Goal: Task Accomplishment & Management: Manage account settings

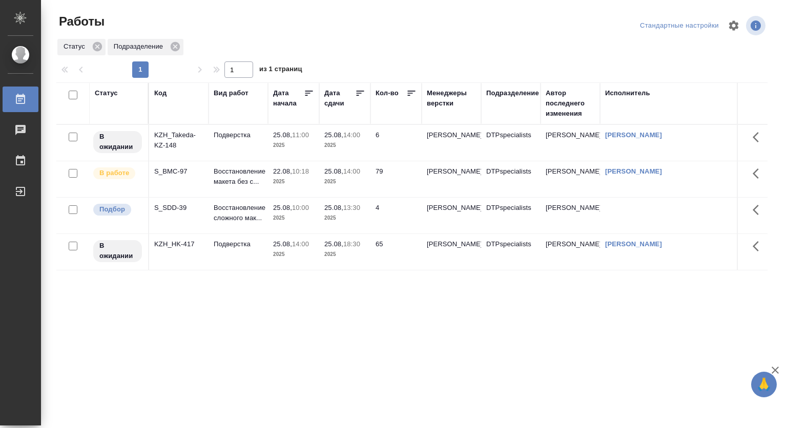
click at [332, 218] on p "2025" at bounding box center [344, 218] width 41 height 10
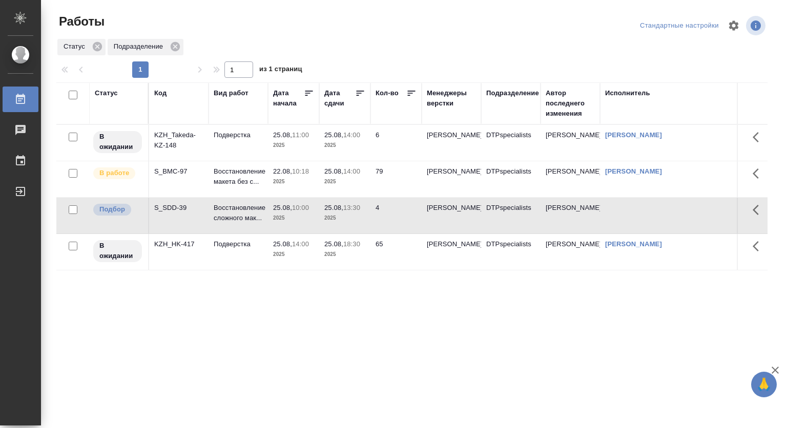
click at [336, 213] on span "25.08, 13:30" at bounding box center [344, 208] width 41 height 10
click at [288, 212] on p "25.08," at bounding box center [282, 208] width 19 height 8
click at [333, 176] on span "25.08, 14:00" at bounding box center [344, 172] width 41 height 10
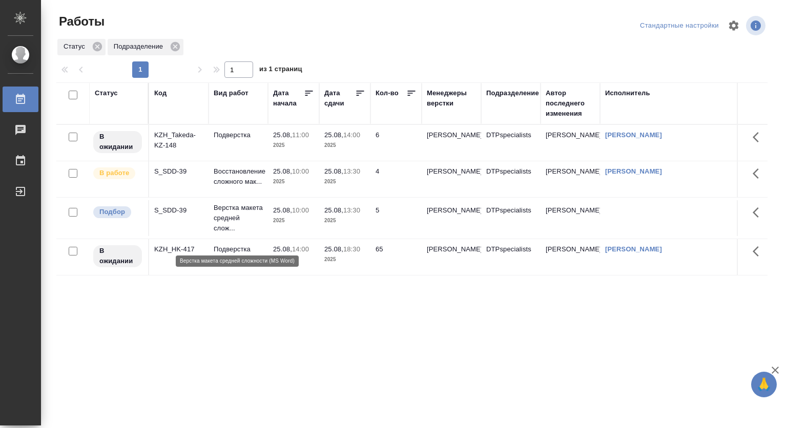
click at [222, 227] on p "Верстка макета средней слож..." at bounding box center [238, 218] width 49 height 31
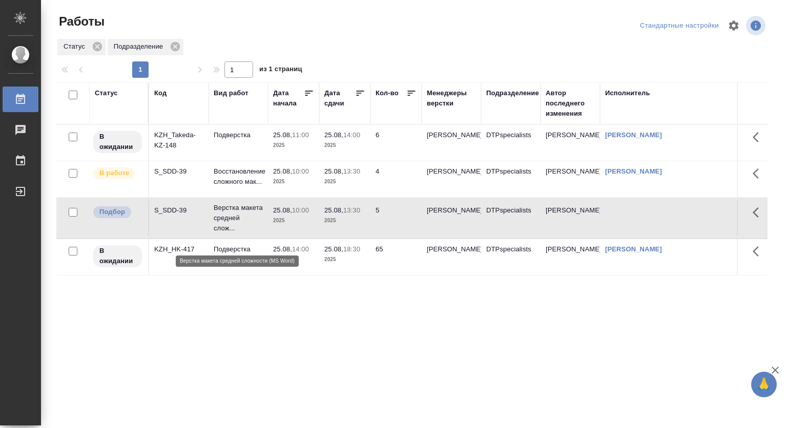
click at [222, 227] on p "Верстка макета средней слож..." at bounding box center [238, 218] width 49 height 31
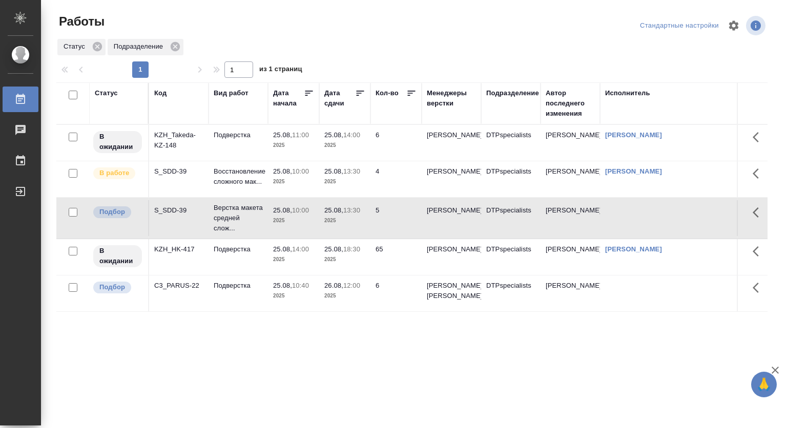
click at [282, 214] on p "25.08," at bounding box center [282, 211] width 19 height 8
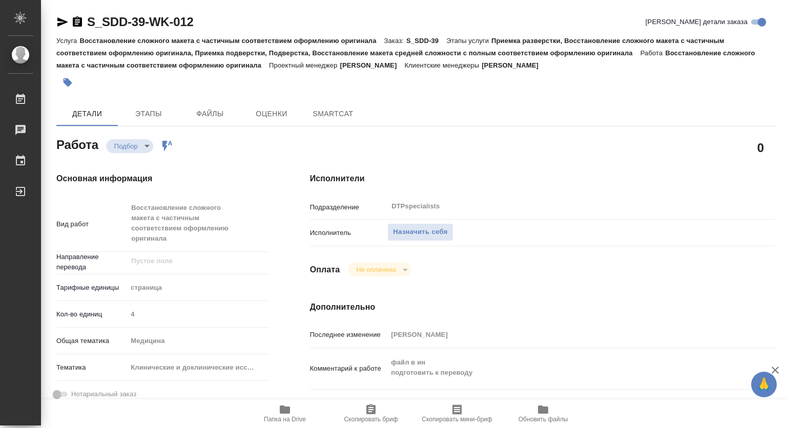
type textarea "x"
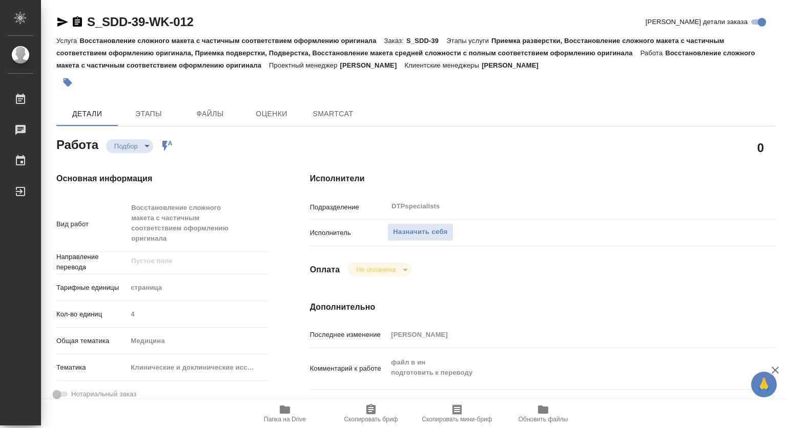
type textarea "x"
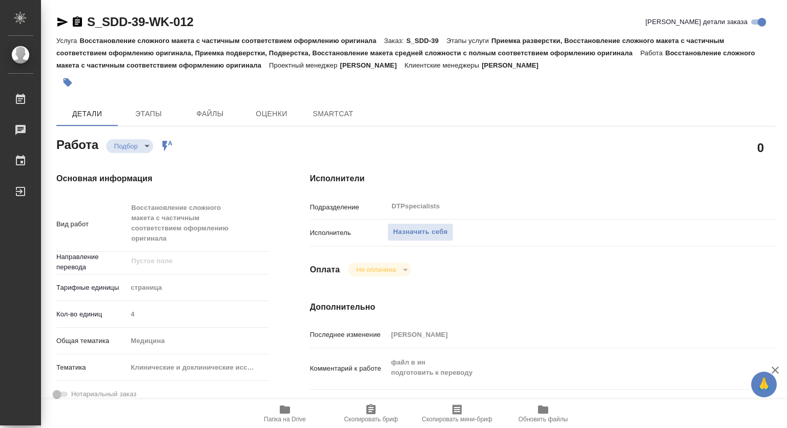
type textarea "x"
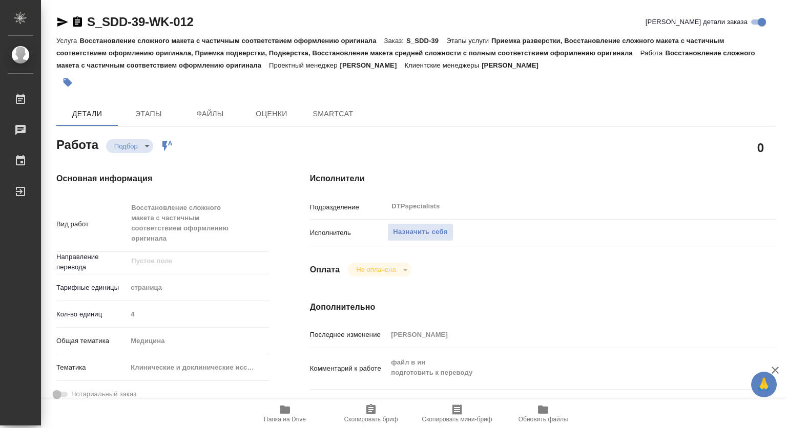
type textarea "x"
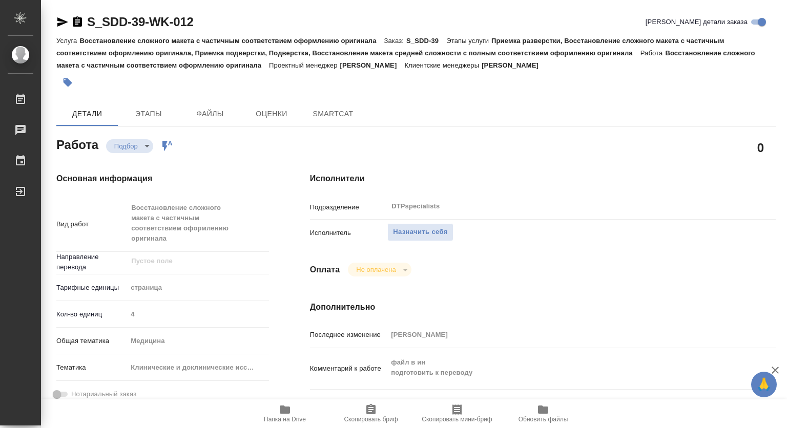
type textarea "x"
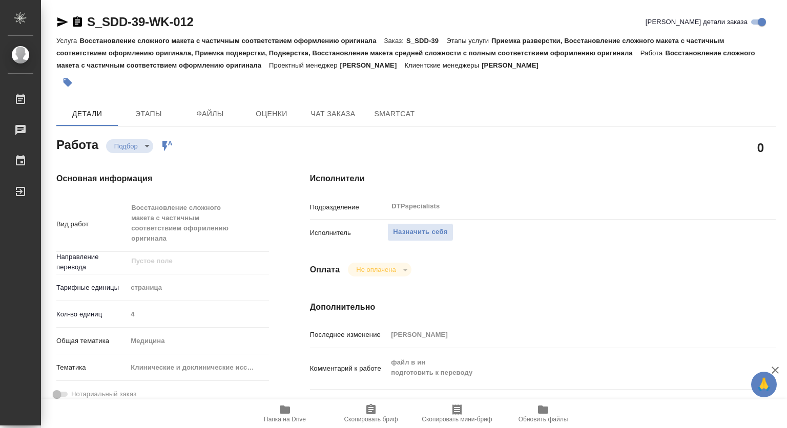
type textarea "x"
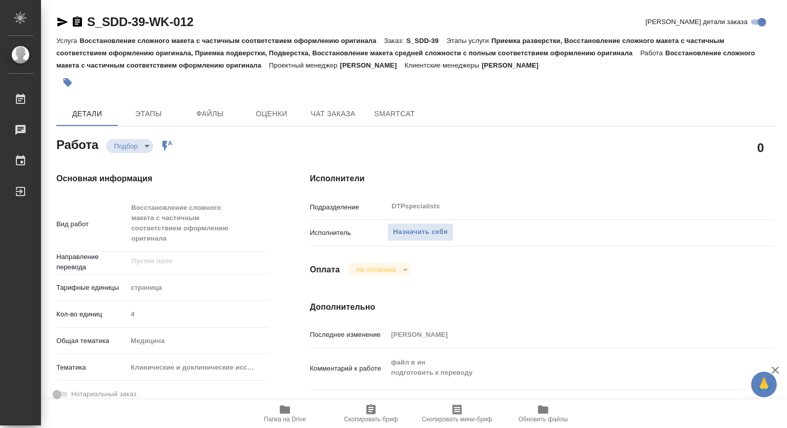
click at [286, 415] on icon "button" at bounding box center [285, 410] width 12 height 12
type textarea "x"
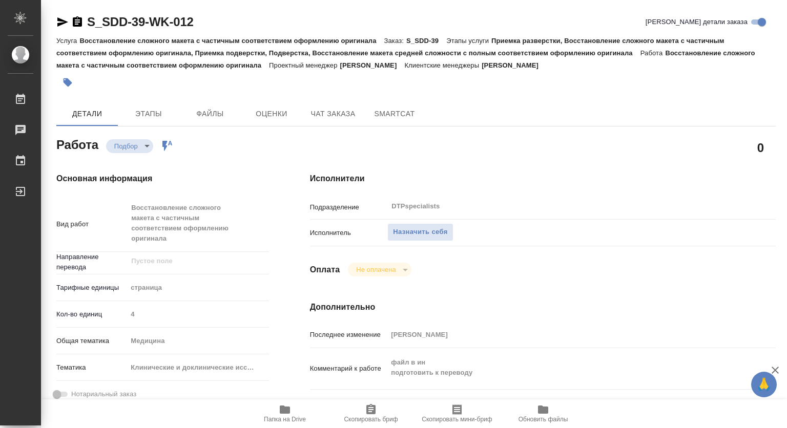
type textarea "x"
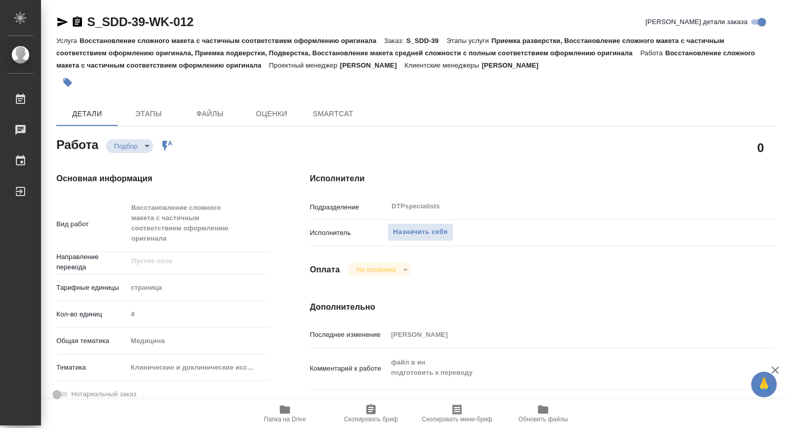
type textarea "x"
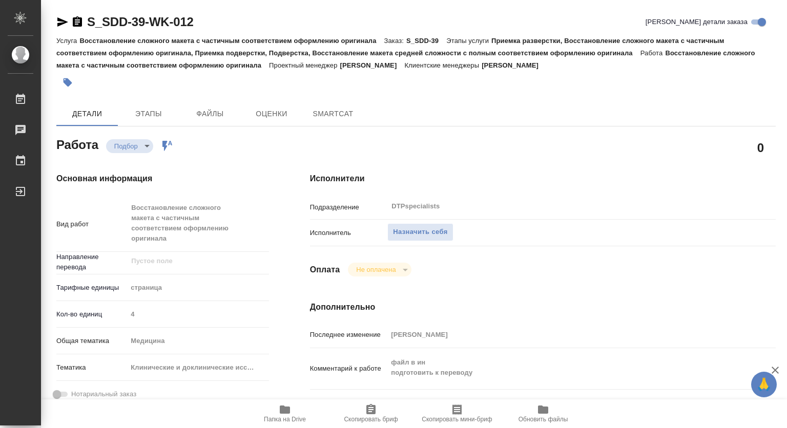
type textarea "x"
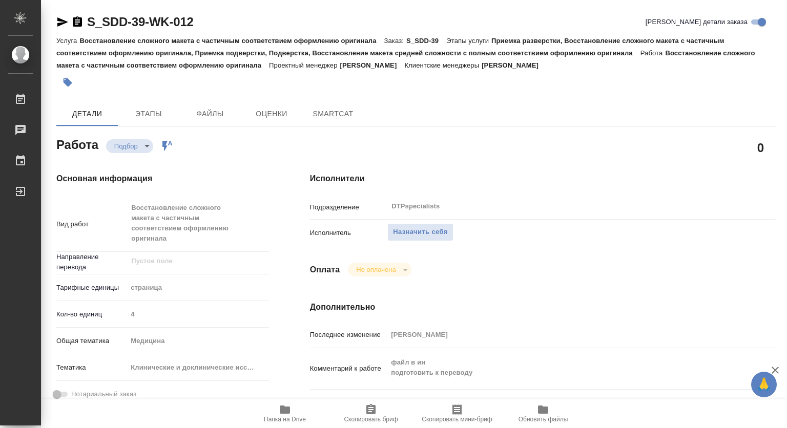
type textarea "x"
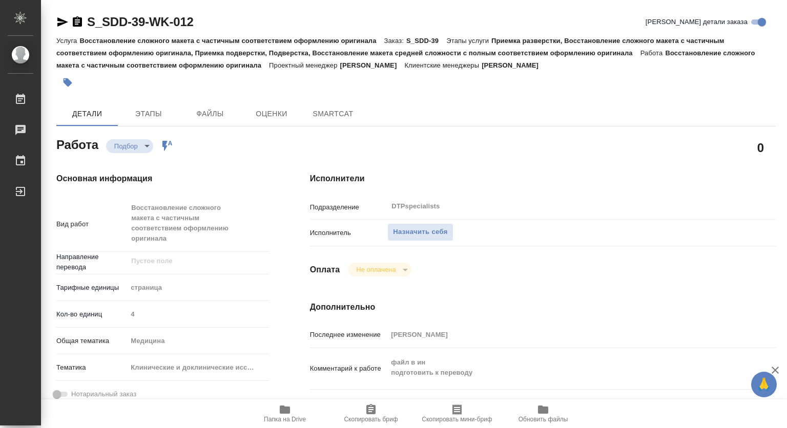
type textarea "x"
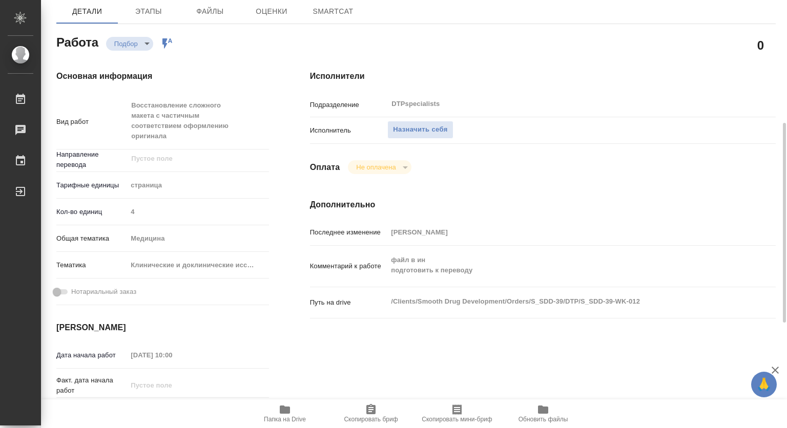
type textarea "x"
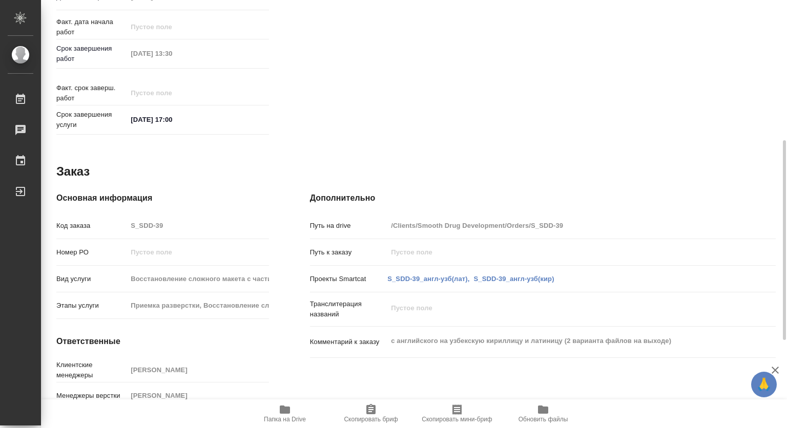
type textarea "x"
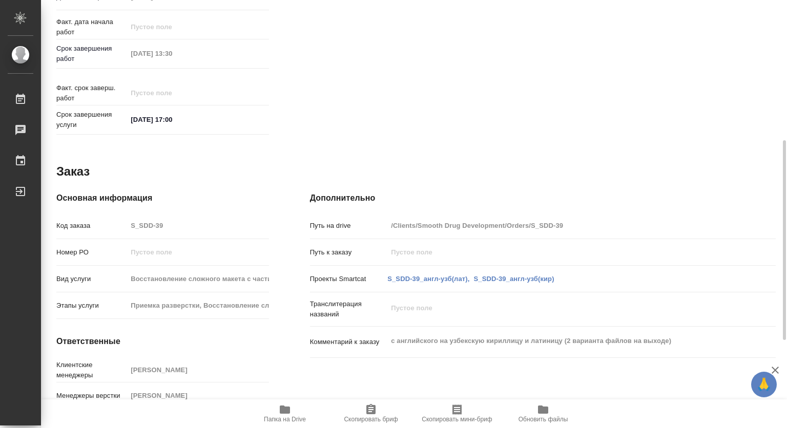
scroll to position [489, 0]
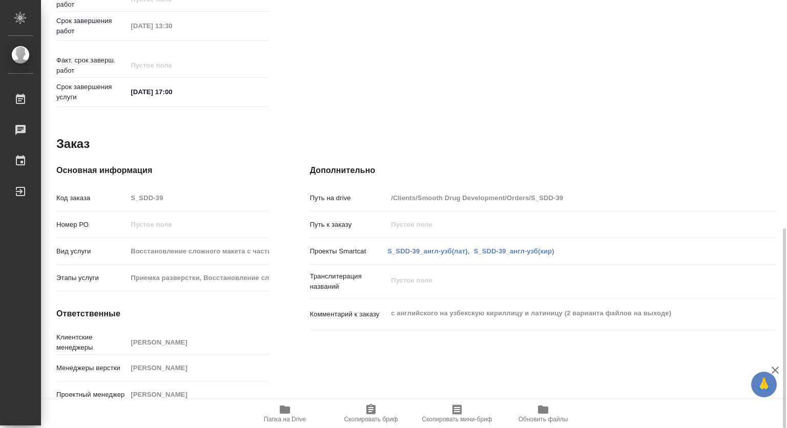
type textarea "x"
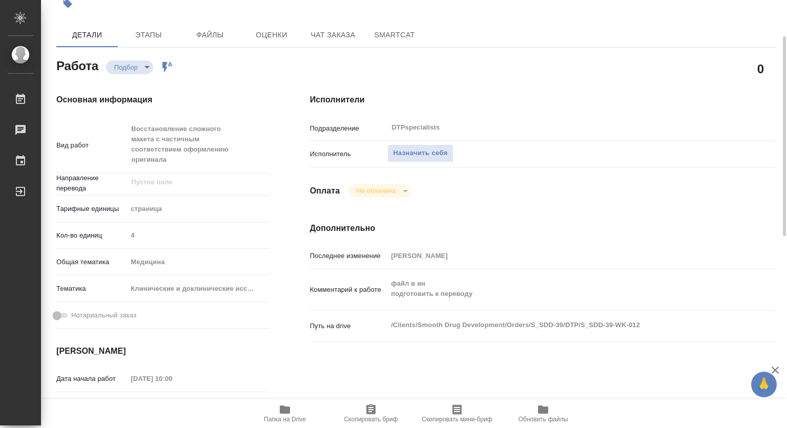
scroll to position [0, 0]
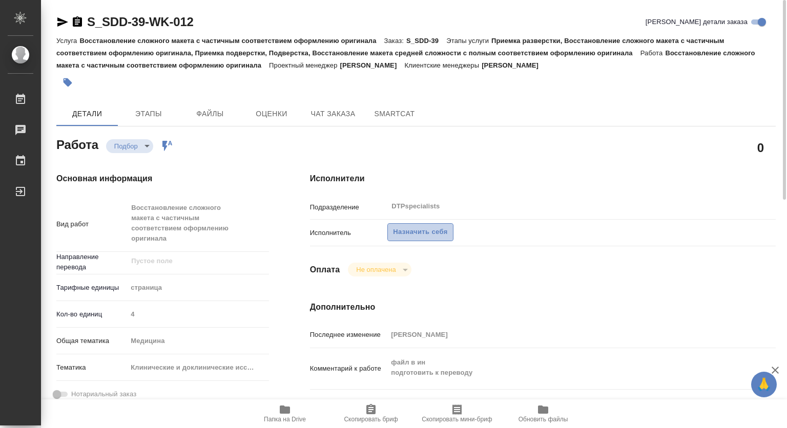
click at [424, 236] on span "Назначить себя" at bounding box center [420, 233] width 54 height 12
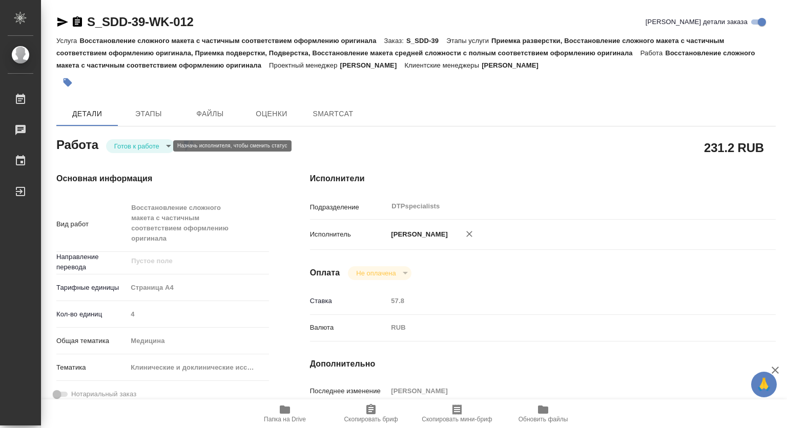
type textarea "x"
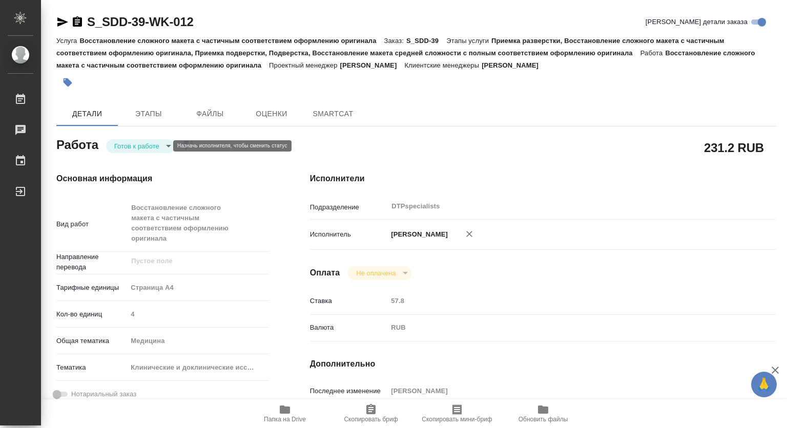
type textarea "x"
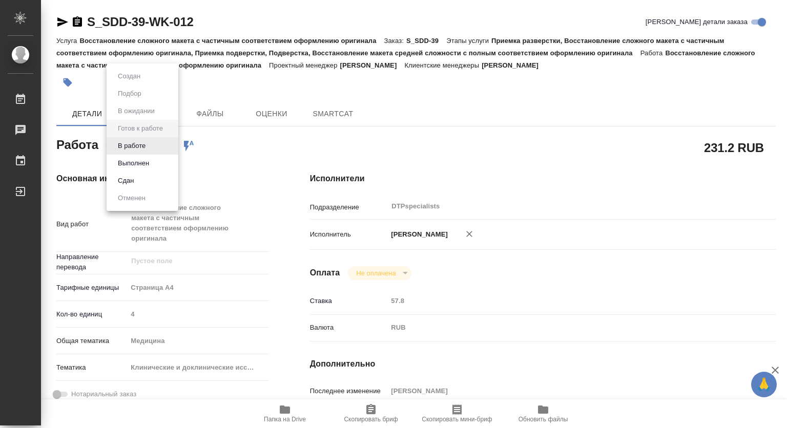
click at [139, 144] on body "🙏 .cls-1 fill:#fff; AWATERA Kovtun Svetlana Работы Чаты График Выйти S_SDD-39-W…" at bounding box center [393, 214] width 787 height 428
type textarea "x"
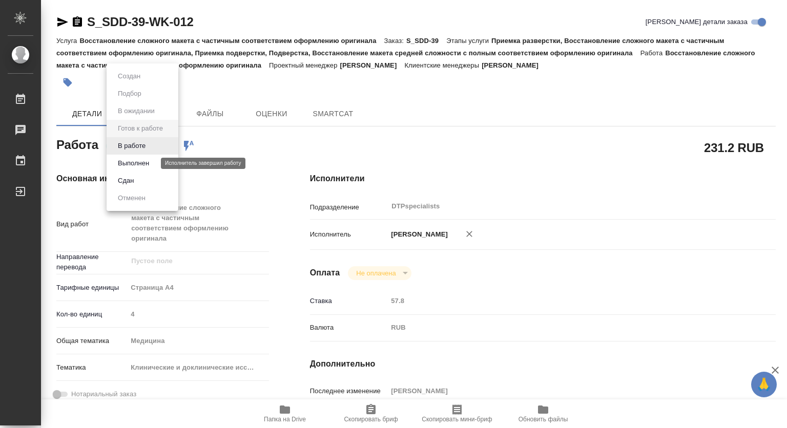
type textarea "x"
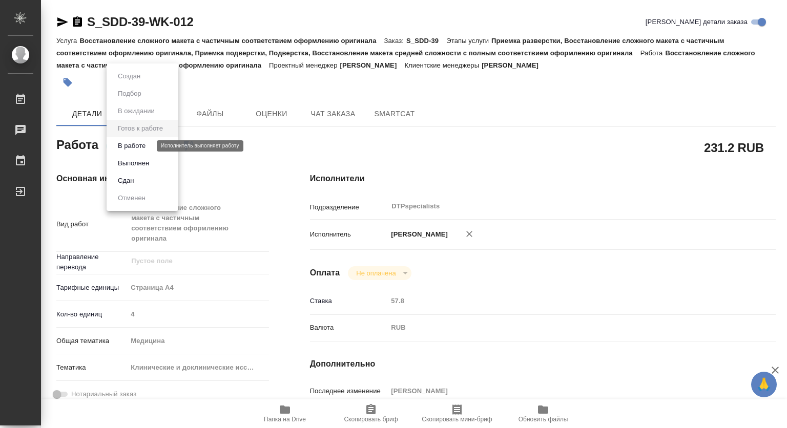
click at [127, 146] on button "В работе" at bounding box center [132, 145] width 34 height 11
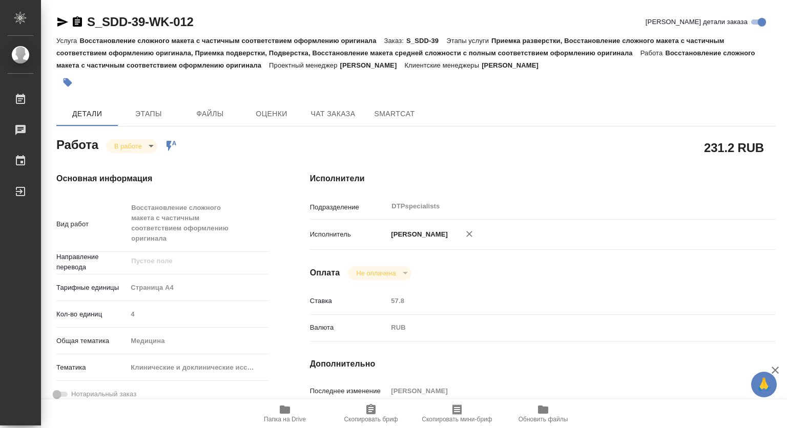
type textarea "x"
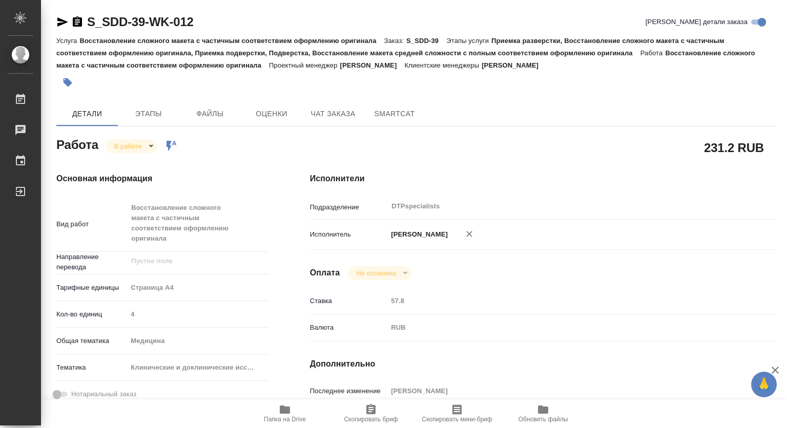
click at [78, 21] on icon "button" at bounding box center [77, 21] width 9 height 10
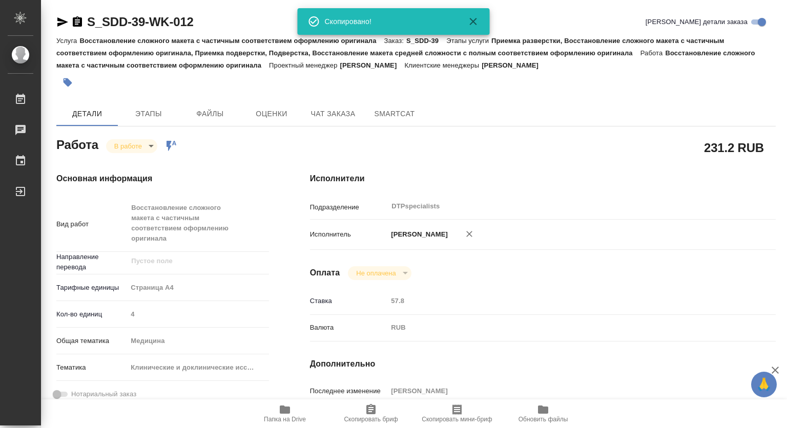
type textarea "x"
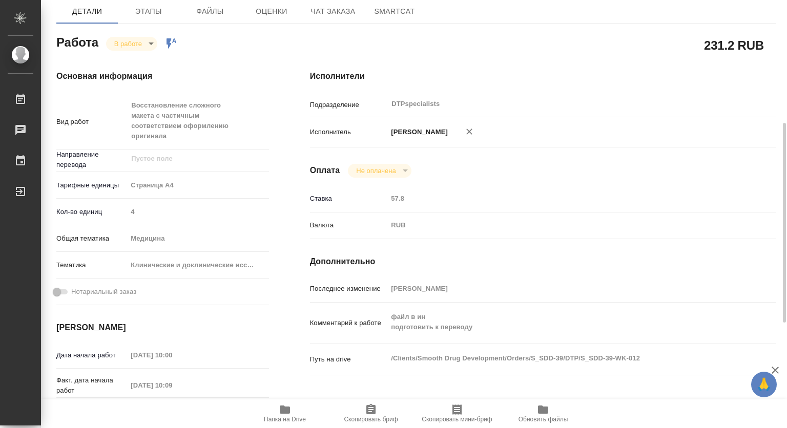
scroll to position [154, 0]
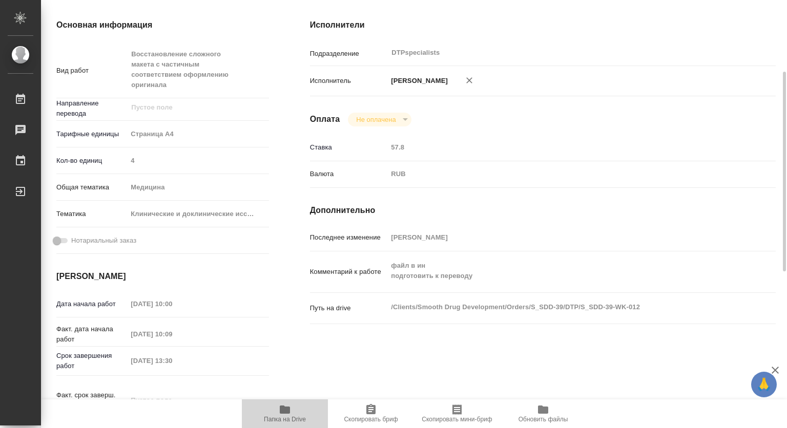
click at [288, 414] on icon "button" at bounding box center [285, 410] width 10 height 8
click at [285, 414] on icon "button" at bounding box center [285, 410] width 12 height 12
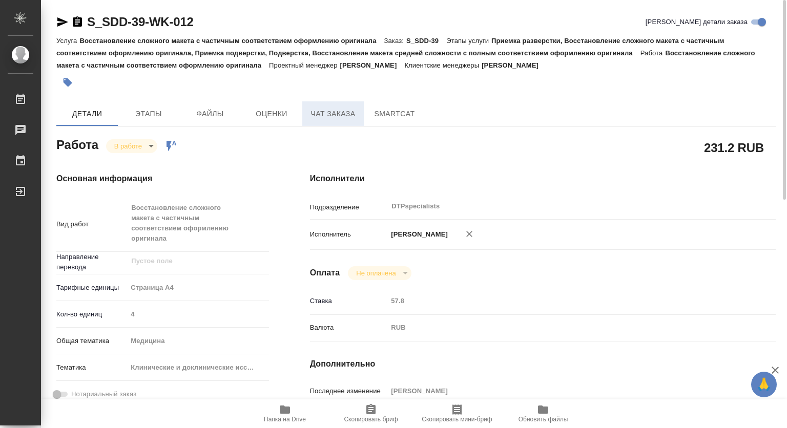
click at [339, 116] on span "Чат заказа" at bounding box center [333, 114] width 49 height 13
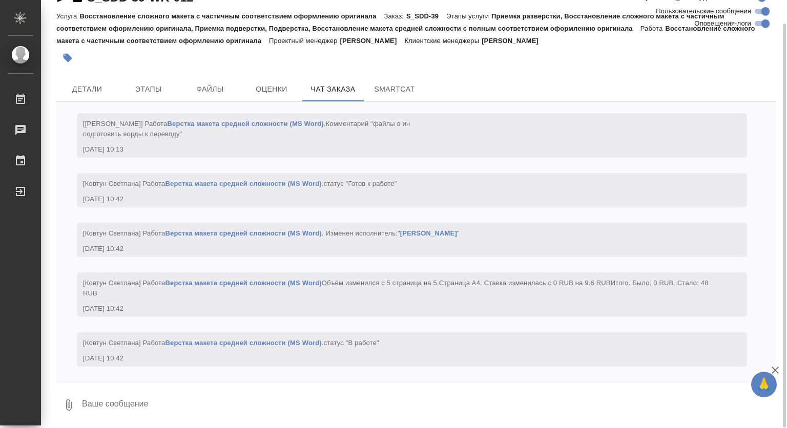
scroll to position [3442, 0]
click at [102, 80] on button "Детали" at bounding box center [86, 89] width 61 height 25
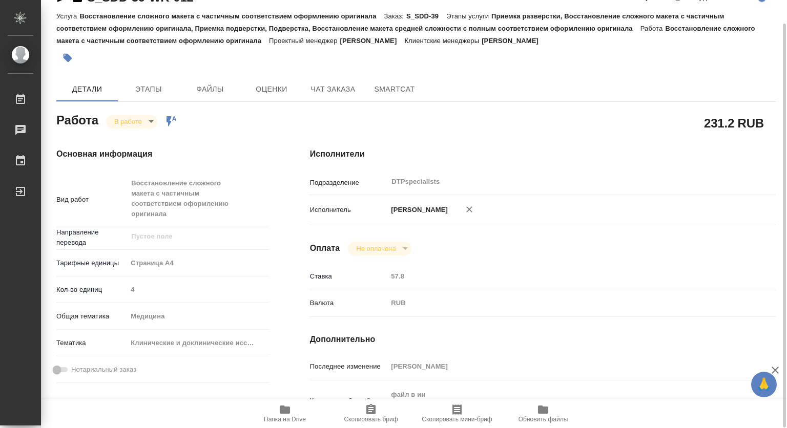
type textarea "x"
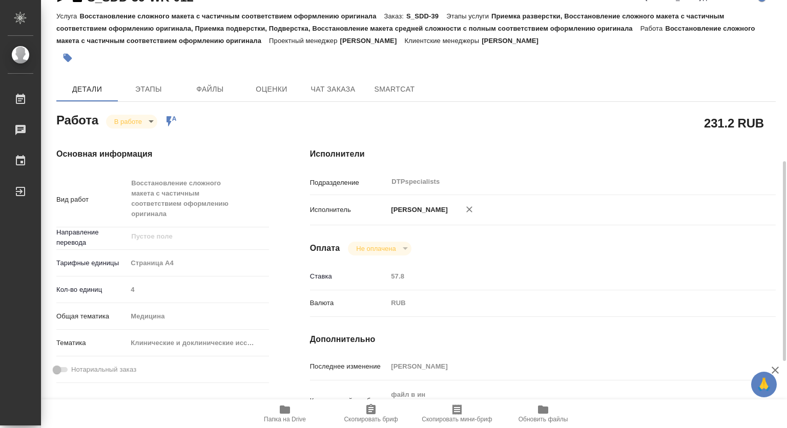
scroll to position [127, 0]
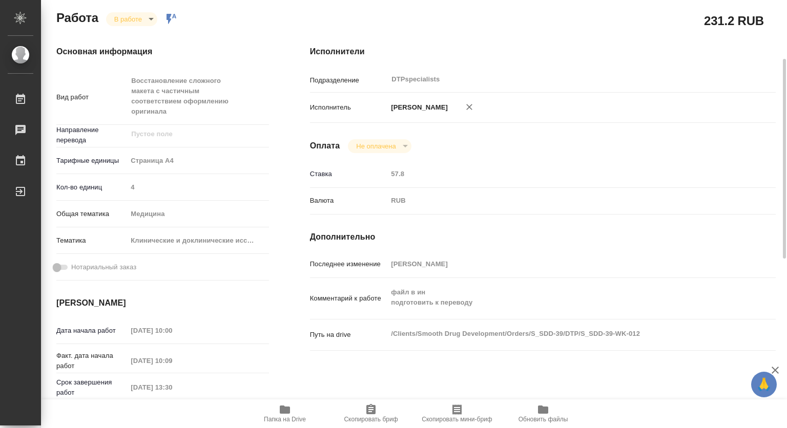
type textarea "x"
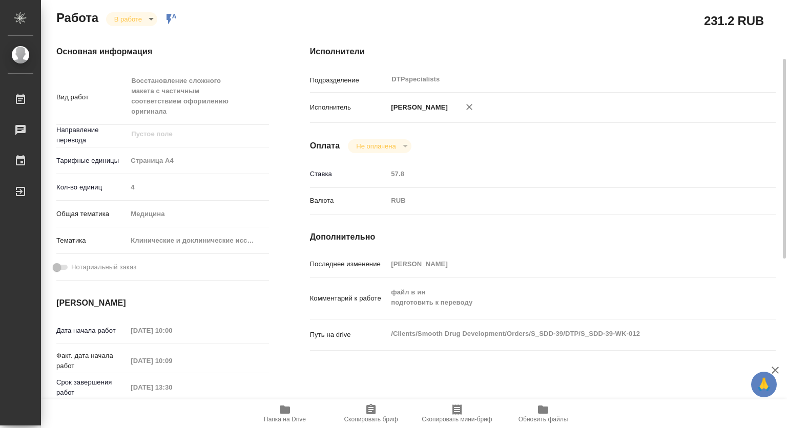
scroll to position [0, 0]
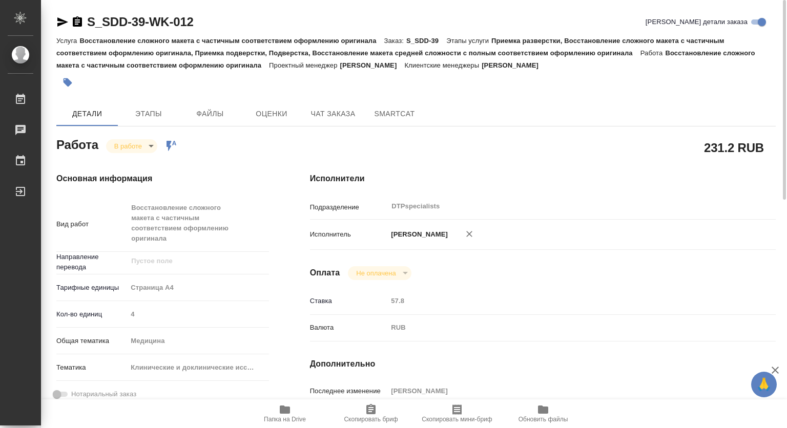
click at [126, 143] on body "🙏 .cls-1 fill:#fff; AWATERA Kovtun Svetlana Работы 0 Чаты График Выйти S_SDD-39…" at bounding box center [393, 214] width 787 height 428
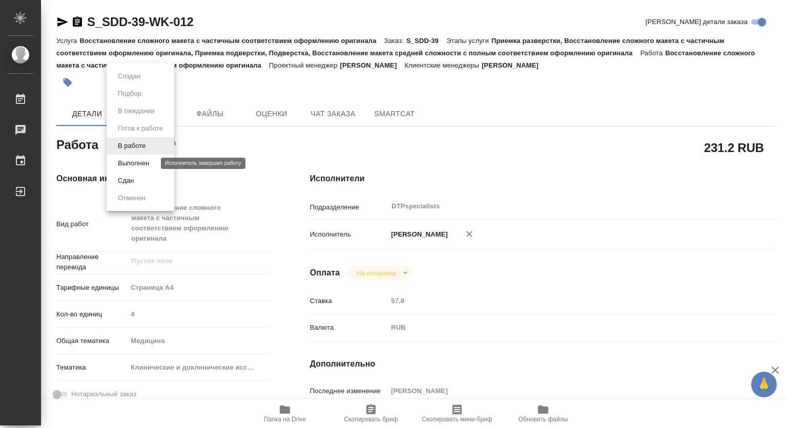
click at [127, 162] on button "Выполнен" at bounding box center [133, 163] width 37 height 11
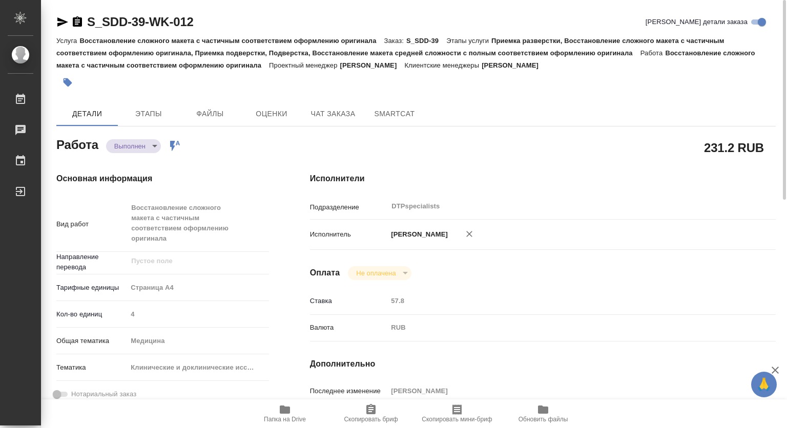
type textarea "x"
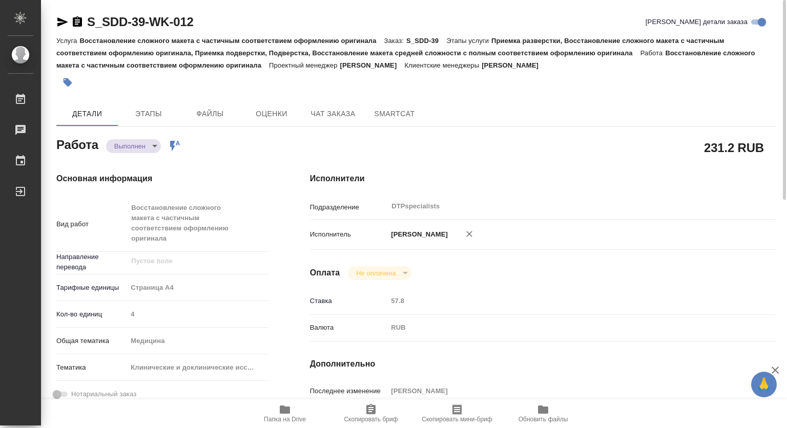
type textarea "x"
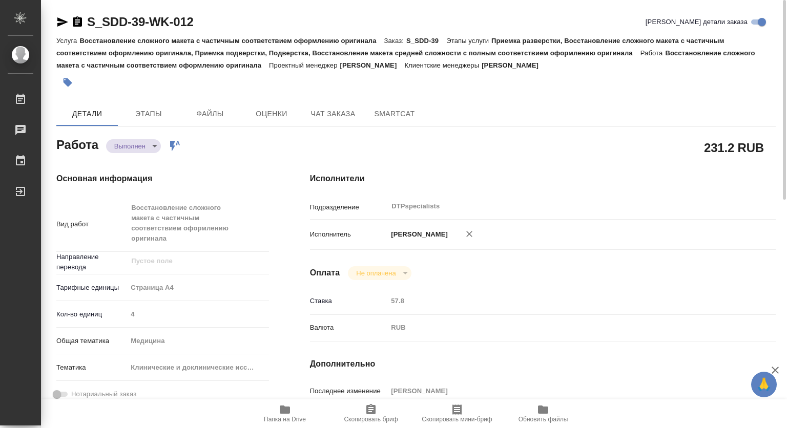
type textarea "x"
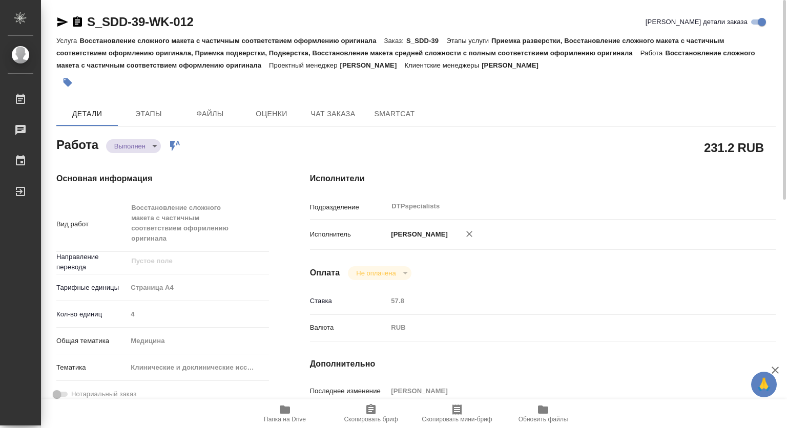
type textarea "x"
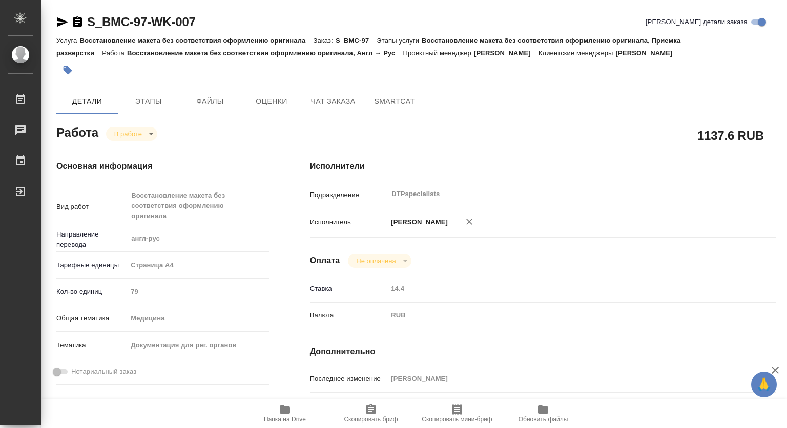
click at [134, 135] on body "🙏 .cls-1 fill:#fff; AWATERA [PERSON_NAME] 0 Чаты График Выйти S_BMC-97-WK-007 К…" at bounding box center [393, 214] width 787 height 428
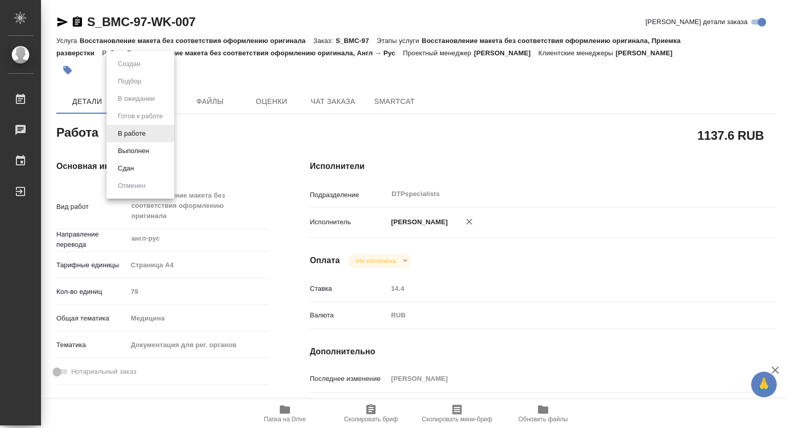
click at [285, 408] on div at bounding box center [393, 214] width 787 height 428
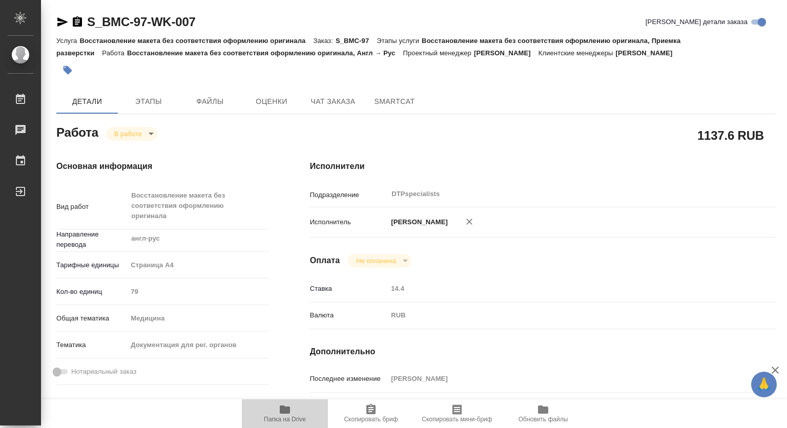
click at [287, 415] on icon "button" at bounding box center [285, 410] width 12 height 12
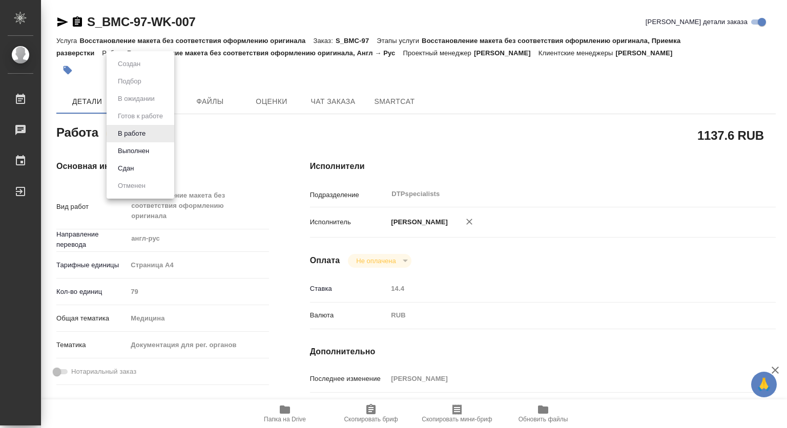
drag, startPoint x: 133, startPoint y: 134, endPoint x: 133, endPoint y: 139, distance: 5.7
click at [133, 134] on body "🙏 .cls-1 fill:#fff; AWATERA Kovtun Svetlana Работы 0 Чаты График Выйти S_BMC-97…" at bounding box center [393, 214] width 787 height 428
click at [131, 152] on button "Выполнен" at bounding box center [133, 151] width 37 height 11
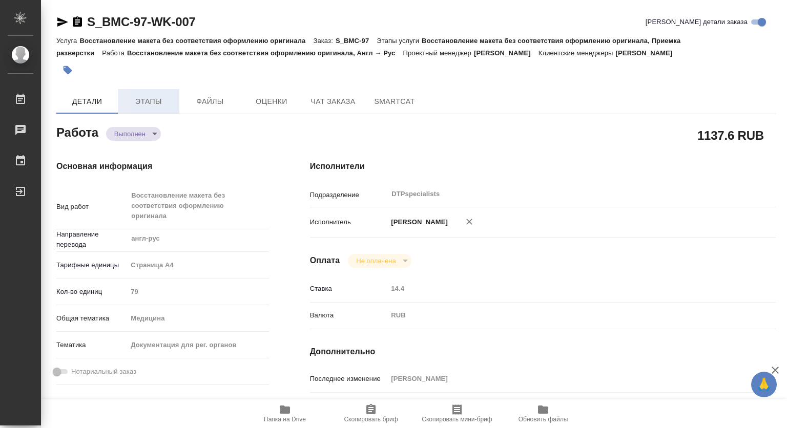
click at [146, 103] on span "Этапы" at bounding box center [148, 101] width 49 height 13
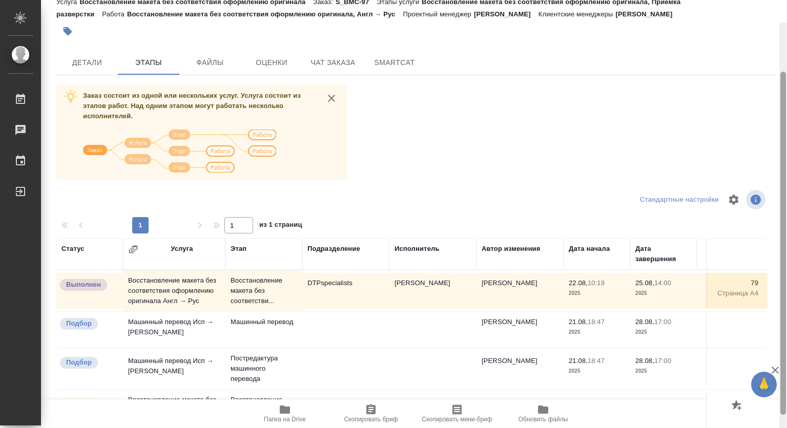
scroll to position [30, 0]
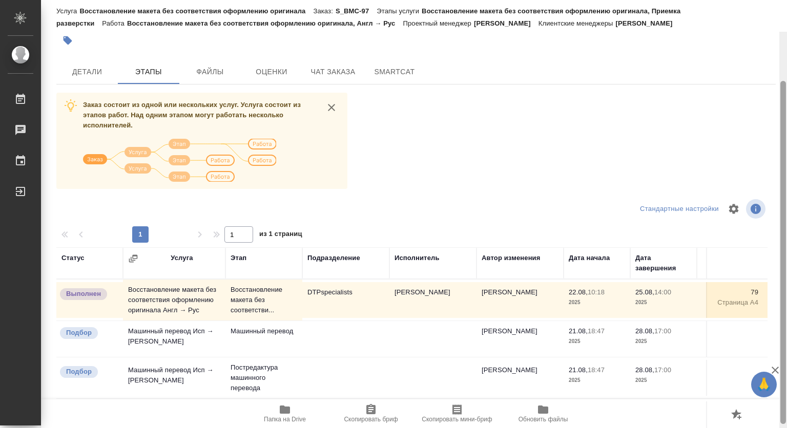
drag, startPoint x: 784, startPoint y: 182, endPoint x: 787, endPoint y: 121, distance: 61.1
click at [787, 121] on div at bounding box center [784, 246] width 8 height 428
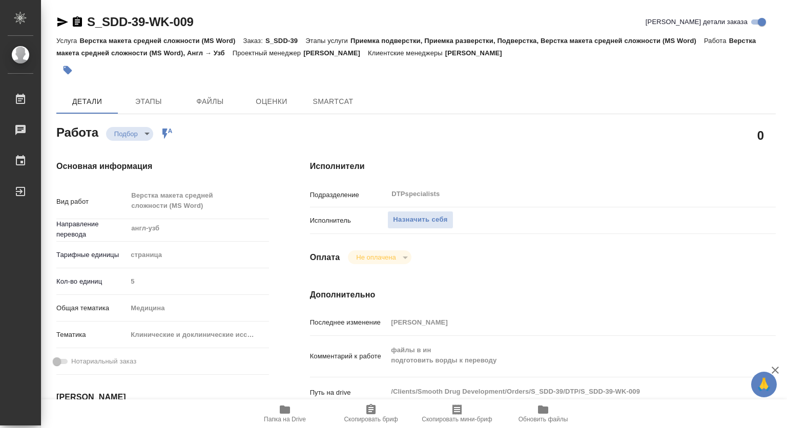
type textarea "x"
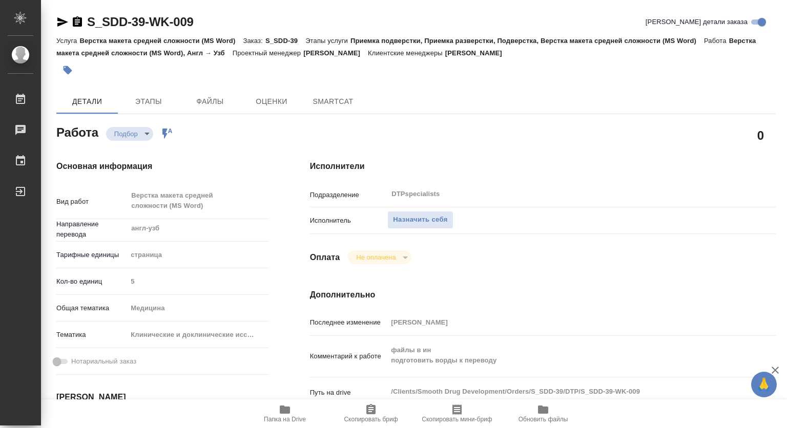
type textarea "x"
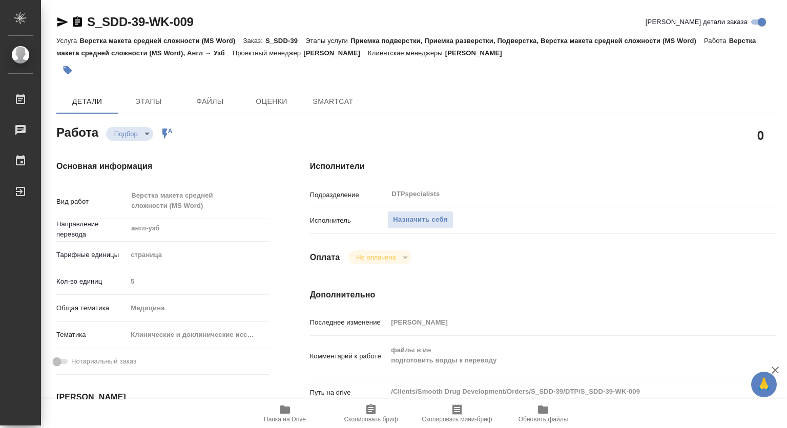
type textarea "x"
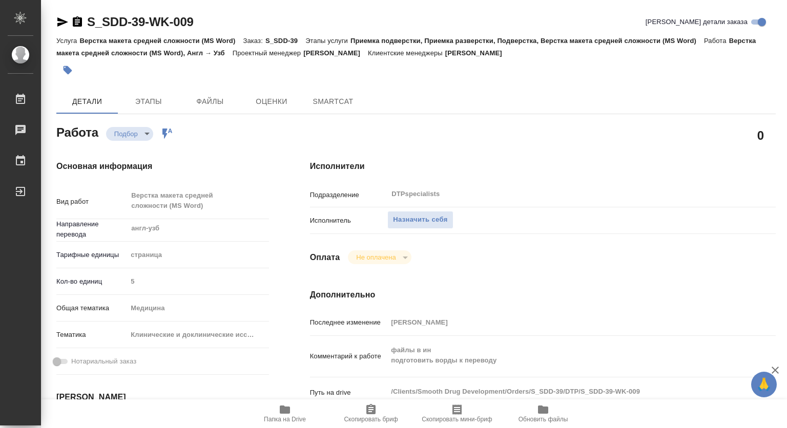
type textarea "x"
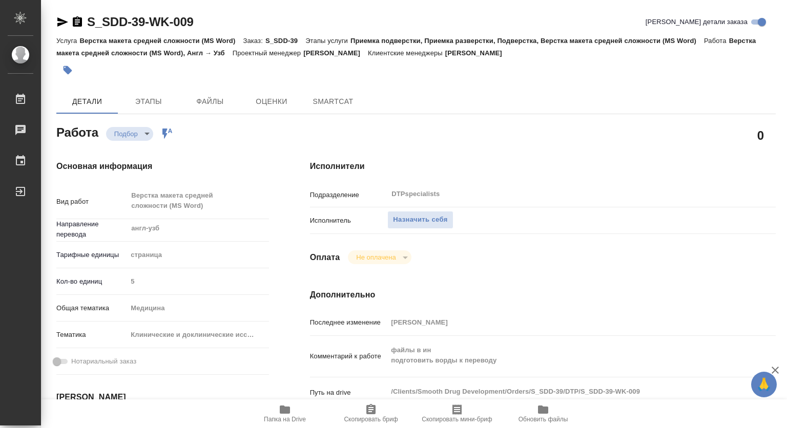
type textarea "x"
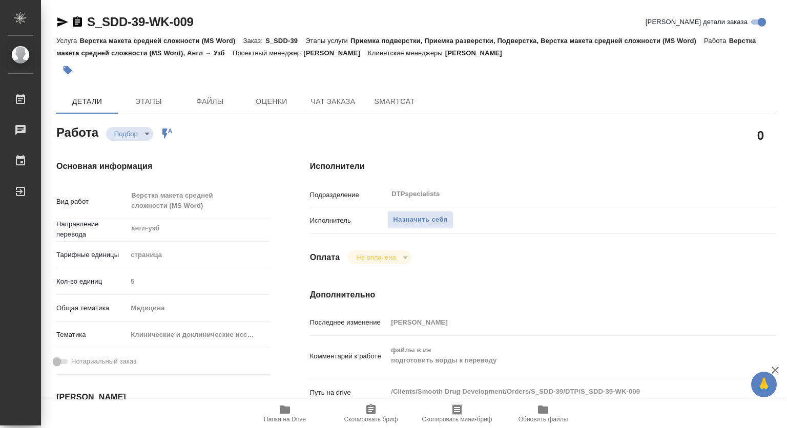
type textarea "x"
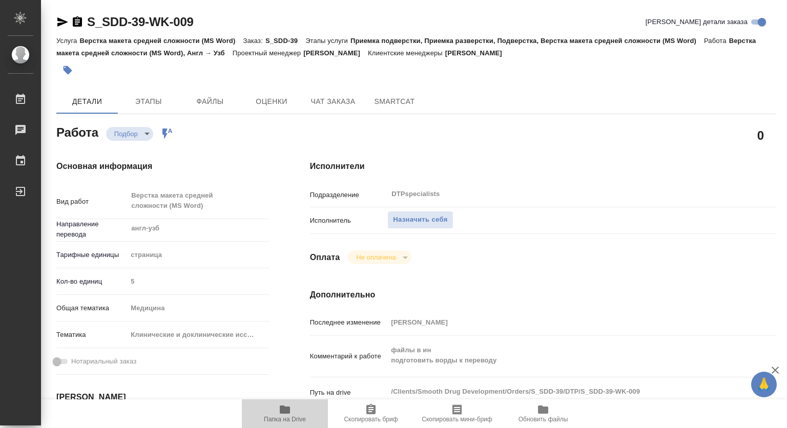
click at [281, 416] on span "Папка на Drive" at bounding box center [285, 419] width 42 height 7
type textarea "x"
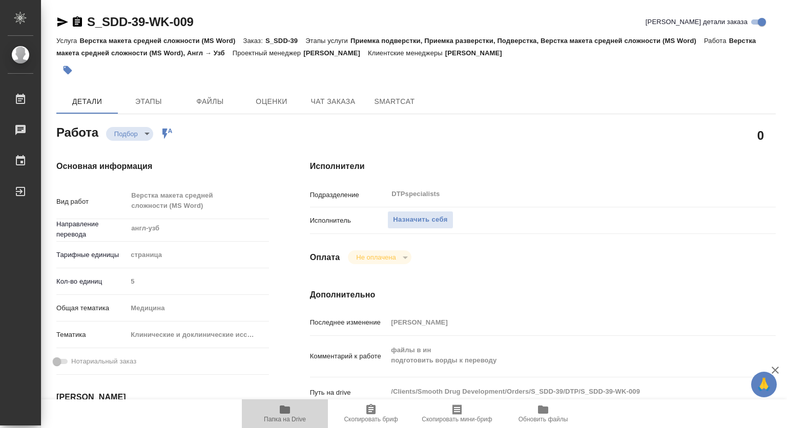
type textarea "x"
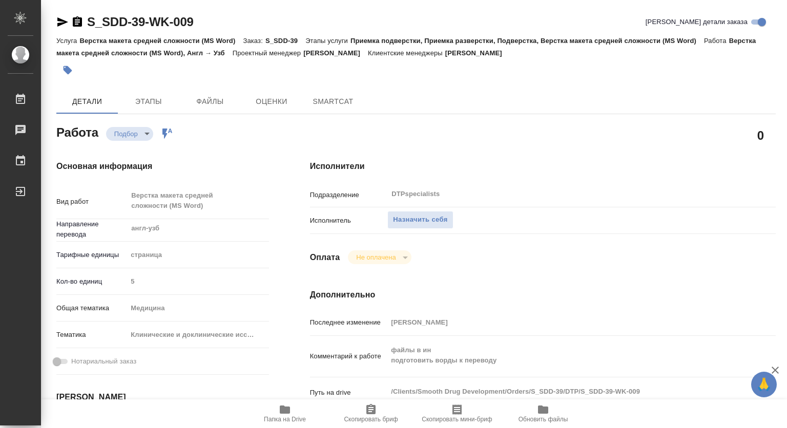
type textarea "x"
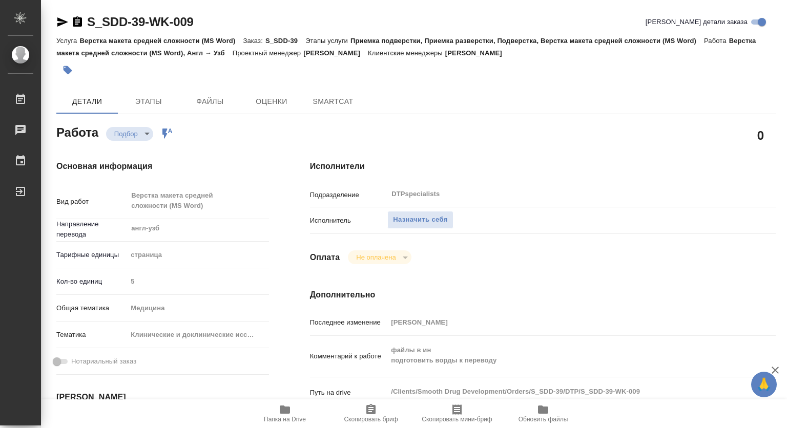
type textarea "x"
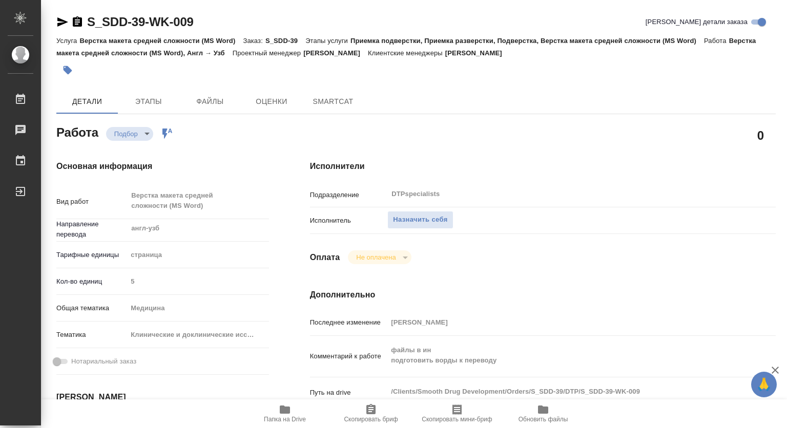
type textarea "x"
click at [284, 416] on span "Папка на Drive" at bounding box center [285, 419] width 42 height 7
type textarea "x"
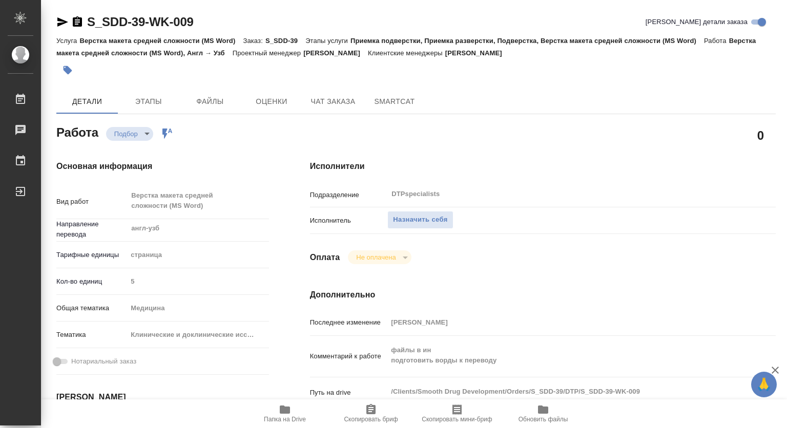
type textarea "x"
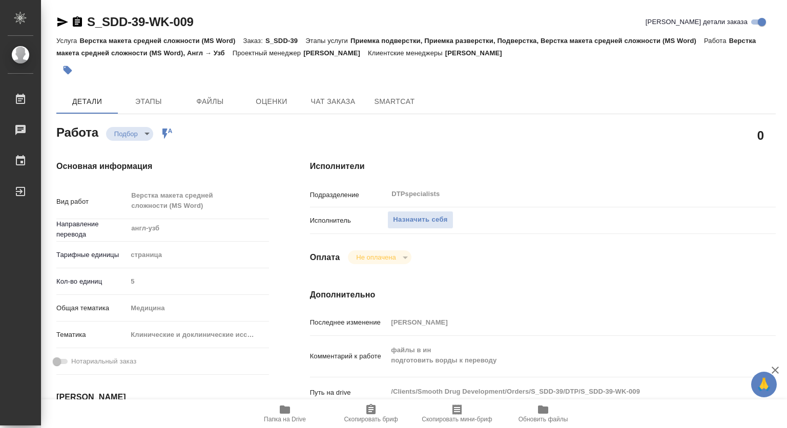
type textarea "x"
click at [418, 208] on div "Подразделение DTPspecialists ​" at bounding box center [543, 198] width 466 height 27
click at [422, 221] on span "Назначить себя" at bounding box center [420, 220] width 54 height 12
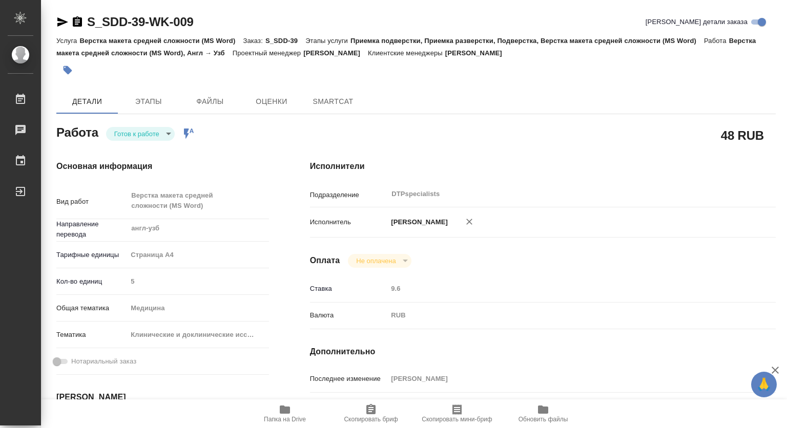
type textarea "x"
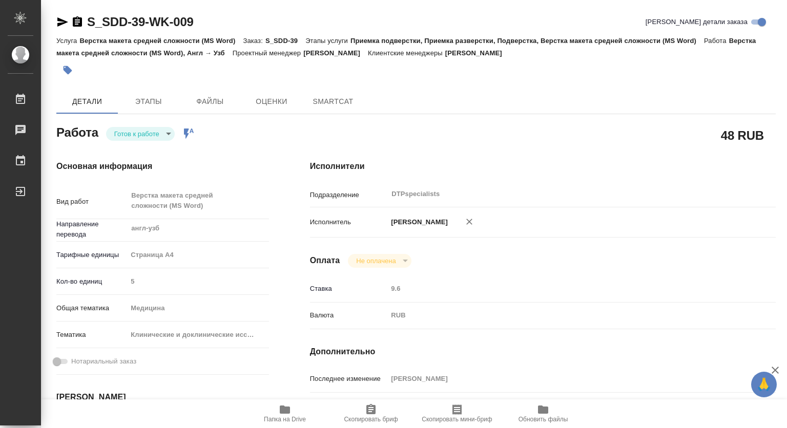
type textarea "x"
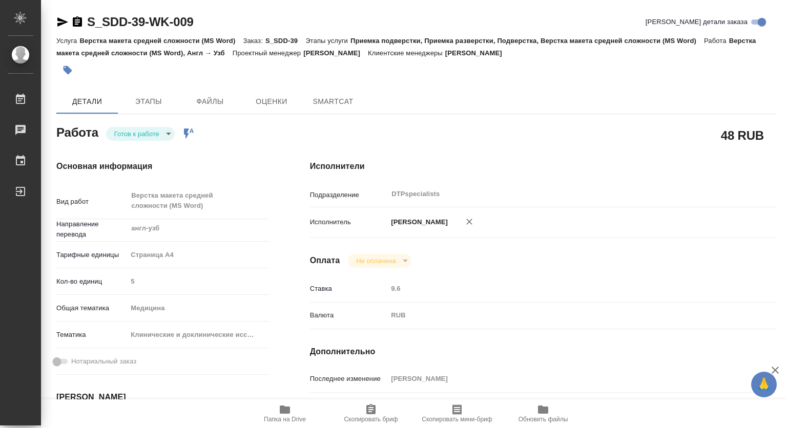
type textarea "x"
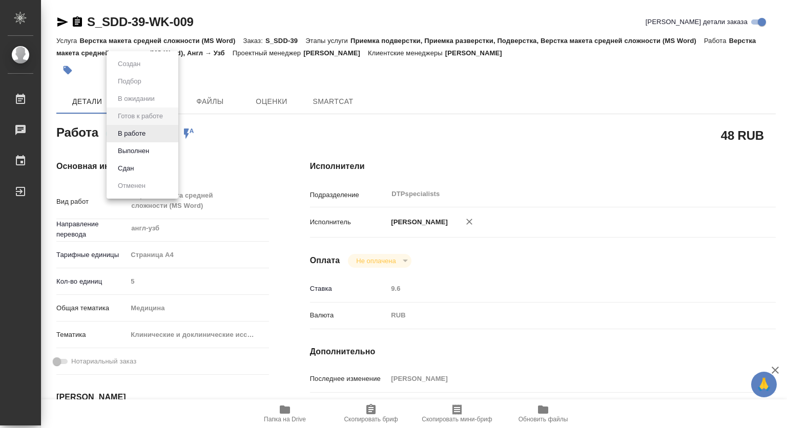
click at [166, 131] on body "🙏 .cls-1 fill:#fff; AWATERA [PERSON_NAME] Чаты График Выйти S_SDD-39-WK-009 Кра…" at bounding box center [393, 214] width 787 height 428
type textarea "x"
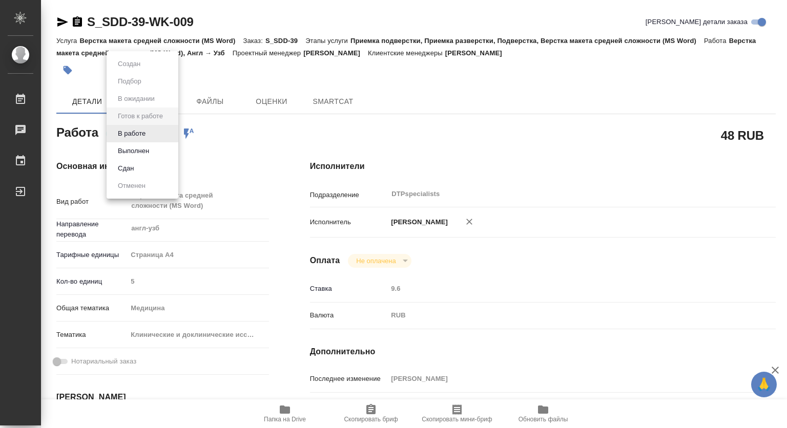
type textarea "x"
click at [139, 136] on button "В работе" at bounding box center [132, 133] width 34 height 11
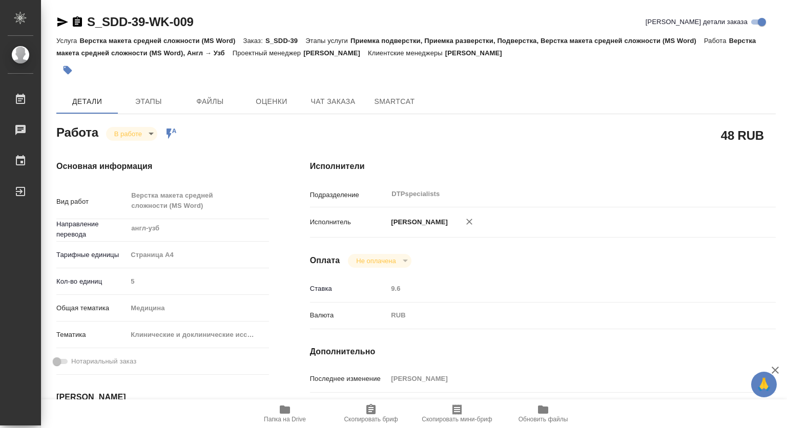
type textarea "x"
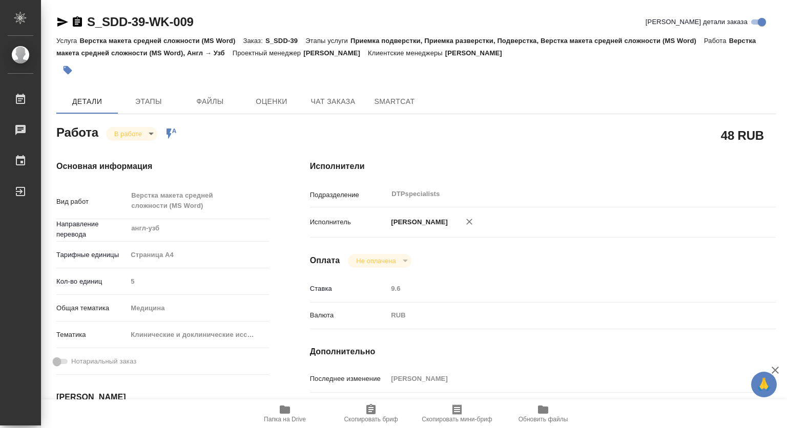
type textarea "x"
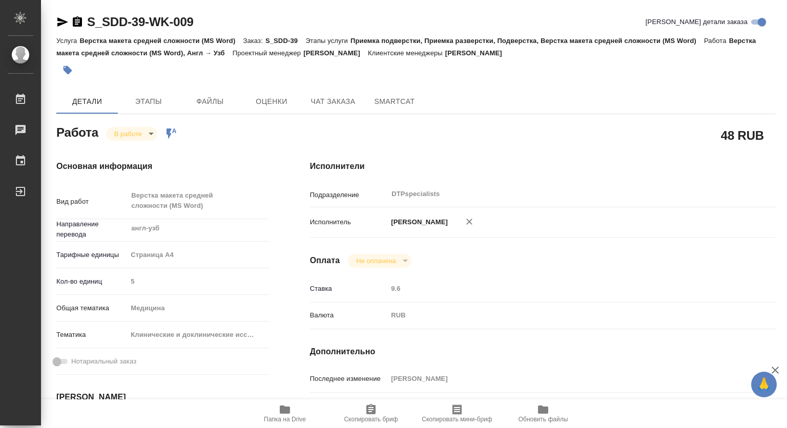
type textarea "x"
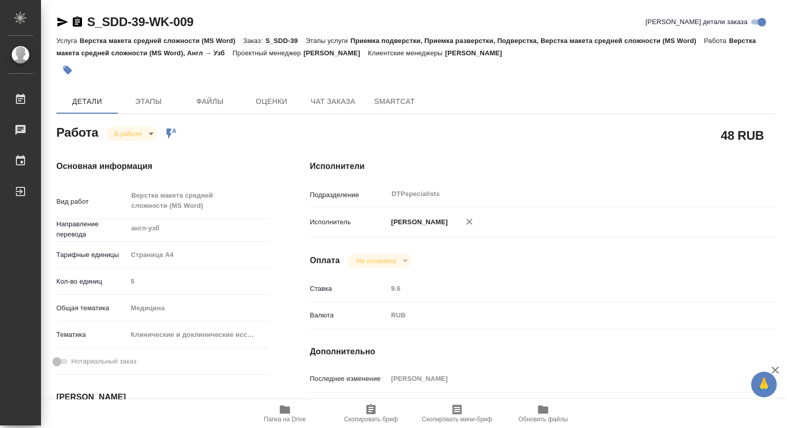
click at [76, 20] on icon "button" at bounding box center [77, 21] width 9 height 10
